Goal: Task Accomplishment & Management: Use online tool/utility

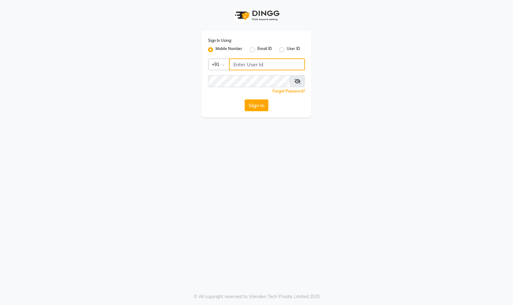
click at [254, 66] on input "Username" at bounding box center [267, 64] width 76 height 12
type input "8178352246"
click at [254, 107] on button "Sign In" at bounding box center [256, 105] width 24 height 12
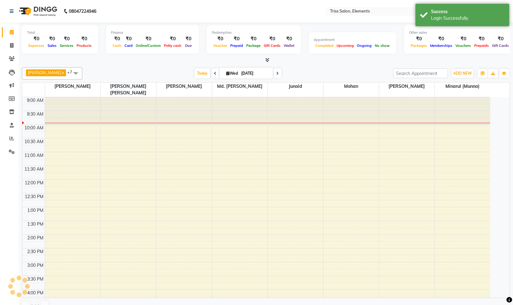
select select "en"
